Goal: Transaction & Acquisition: Purchase product/service

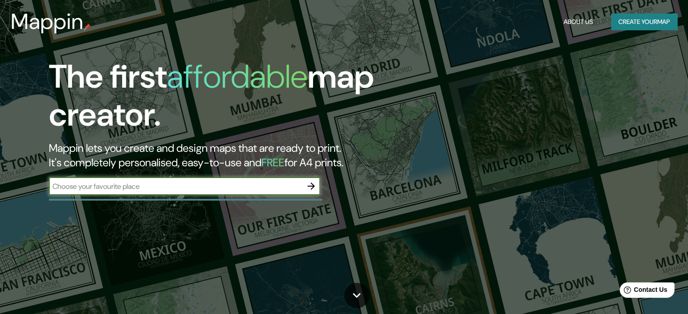
click at [308, 184] on icon "button" at bounding box center [311, 186] width 11 height 11
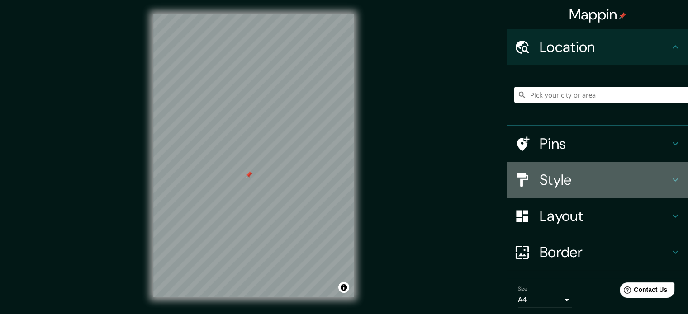
click at [566, 171] on h4 "Style" at bounding box center [605, 180] width 130 height 18
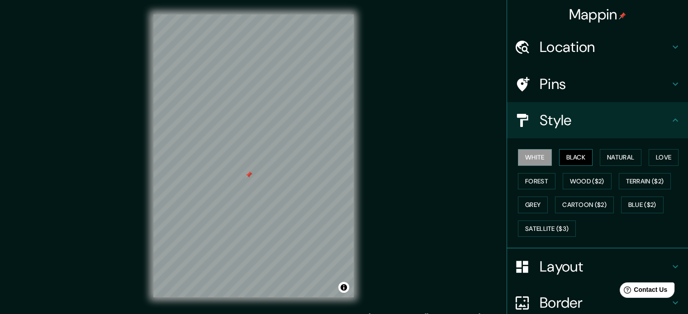
click at [570, 160] on button "Black" at bounding box center [576, 157] width 34 height 17
click at [600, 161] on button "Natural" at bounding box center [621, 157] width 42 height 17
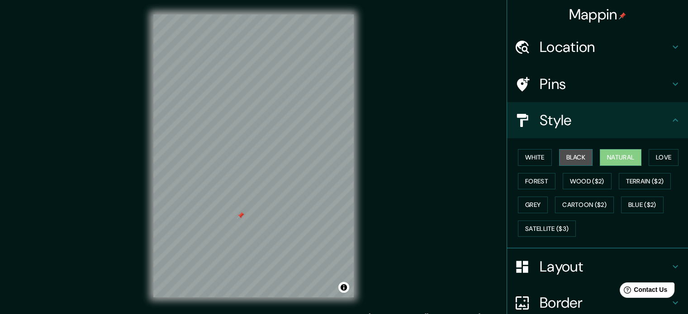
click at [559, 161] on button "Black" at bounding box center [576, 157] width 34 height 17
click at [611, 162] on button "Natural" at bounding box center [621, 157] width 42 height 17
click at [231, 214] on div at bounding box center [230, 212] width 7 height 7
